Goal: Transaction & Acquisition: Download file/media

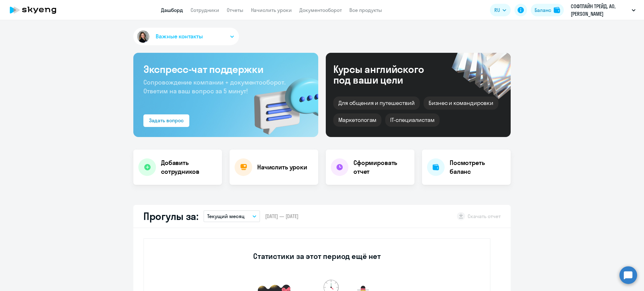
select select "30"
click at [240, 10] on link "Отчеты" at bounding box center [235, 10] width 17 height 6
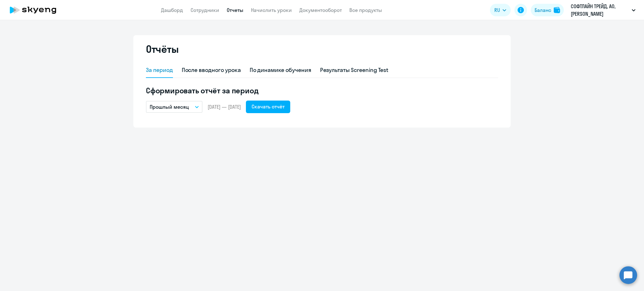
click at [185, 107] on p "Прошлый месяц" at bounding box center [169, 107] width 39 height 8
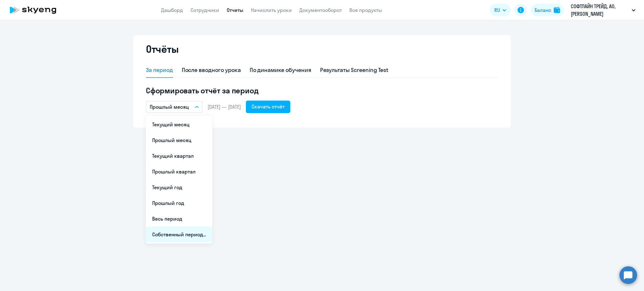
click at [194, 233] on li "Собственный период..." at bounding box center [179, 235] width 66 height 16
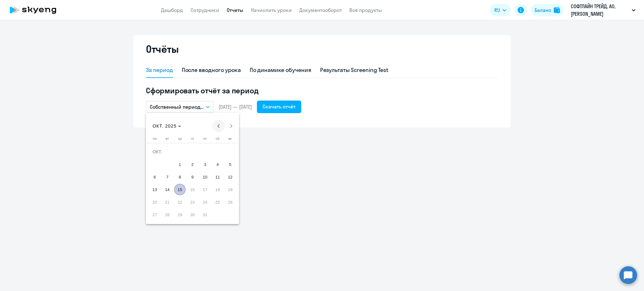
click at [218, 125] on span "Previous month" at bounding box center [218, 126] width 13 height 13
click at [225, 151] on span "1" at bounding box center [229, 151] width 11 height 11
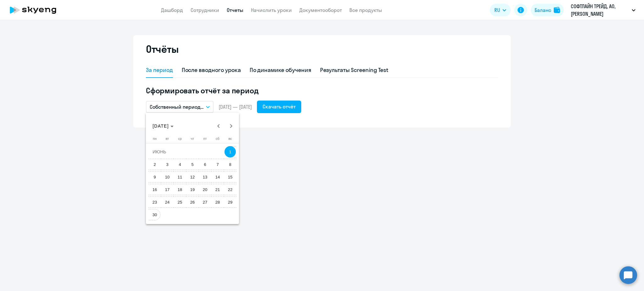
click at [153, 214] on span "30" at bounding box center [154, 214] width 11 height 11
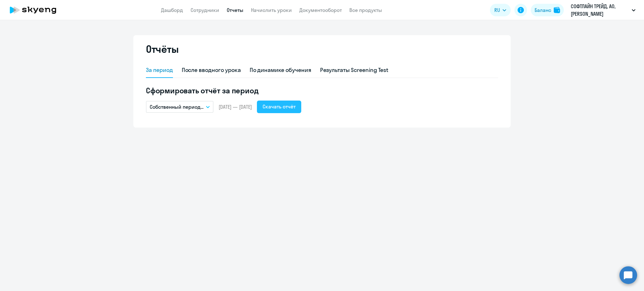
click at [295, 107] on div "Скачать отчёт" at bounding box center [278, 107] width 33 height 8
